Goal: Task Accomplishment & Management: Manage account settings

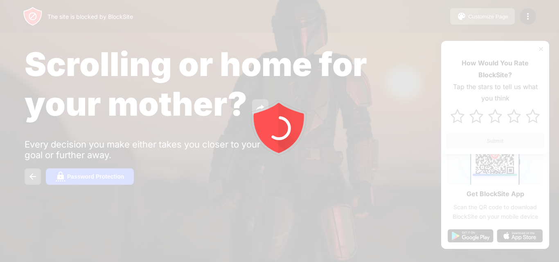
click at [529, 18] on div at bounding box center [279, 131] width 559 height 262
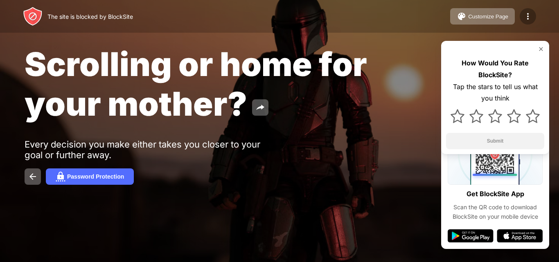
click at [523, 18] on img at bounding box center [528, 16] width 10 height 10
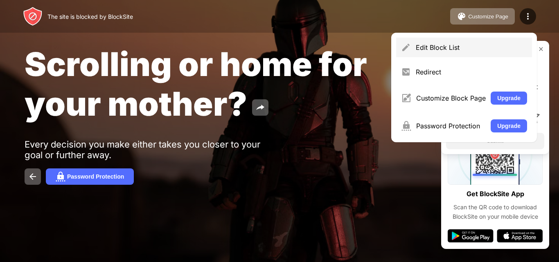
click at [484, 49] on div "Edit Block List" at bounding box center [470, 47] width 111 height 8
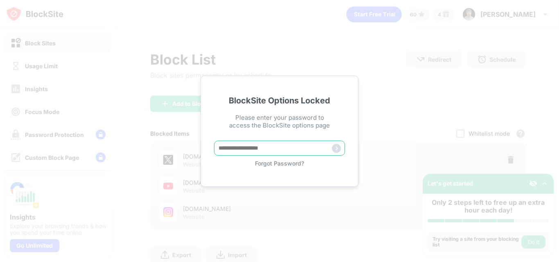
click at [274, 152] on input "text" at bounding box center [279, 148] width 131 height 15
type input "*"
type input "**********"
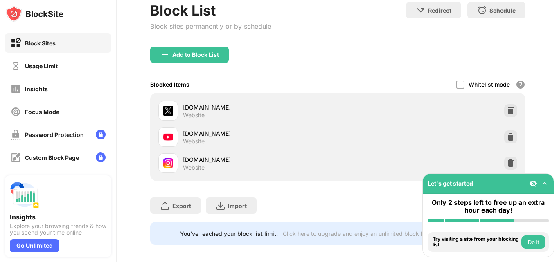
scroll to position [61, 0]
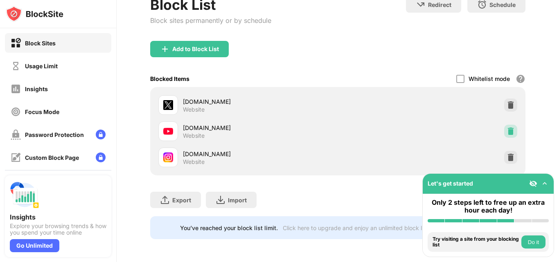
click at [508, 127] on img at bounding box center [510, 131] width 8 height 8
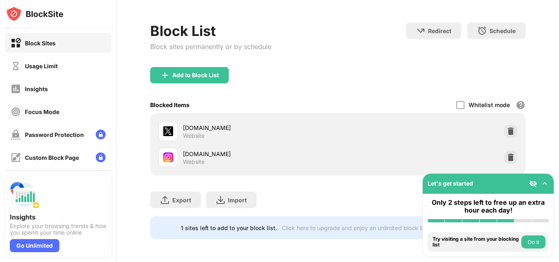
scroll to position [35, 0]
click at [506, 153] on img at bounding box center [510, 157] width 8 height 8
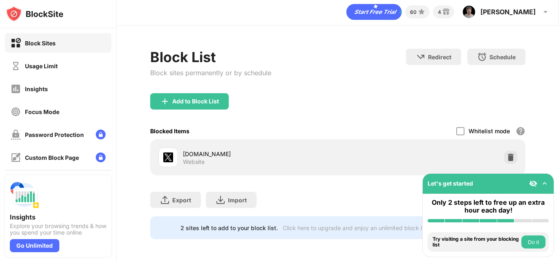
scroll to position [9, 0]
click at [186, 93] on div "Add to Block List" at bounding box center [189, 101] width 79 height 16
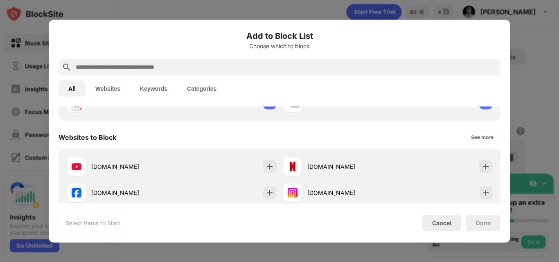
scroll to position [101, 0]
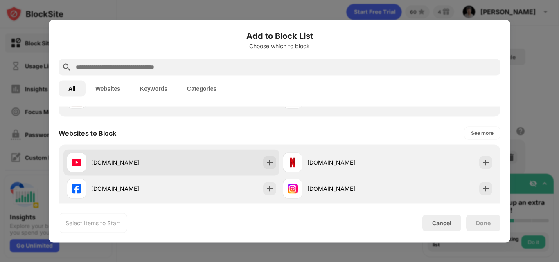
click at [217, 154] on div "[DOMAIN_NAME]" at bounding box center [171, 162] width 216 height 26
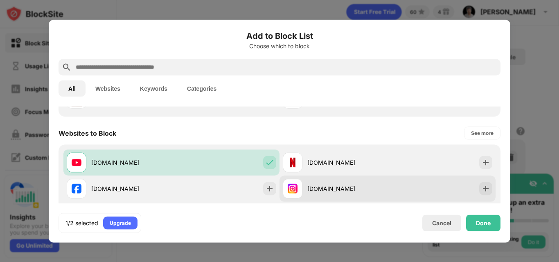
click at [354, 189] on div "[DOMAIN_NAME]" at bounding box center [347, 188] width 80 height 9
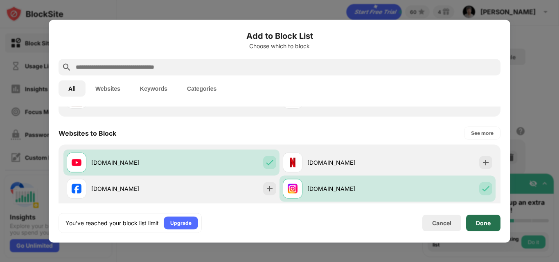
click at [484, 224] on div "Done" at bounding box center [483, 223] width 15 height 7
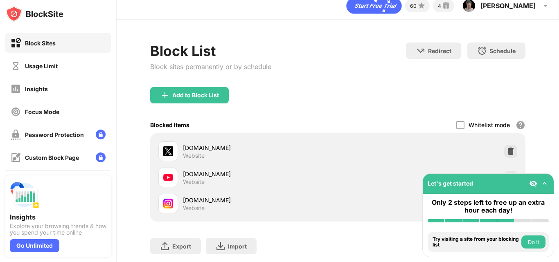
scroll to position [61, 0]
